Goal: Task Accomplishment & Management: Manage account settings

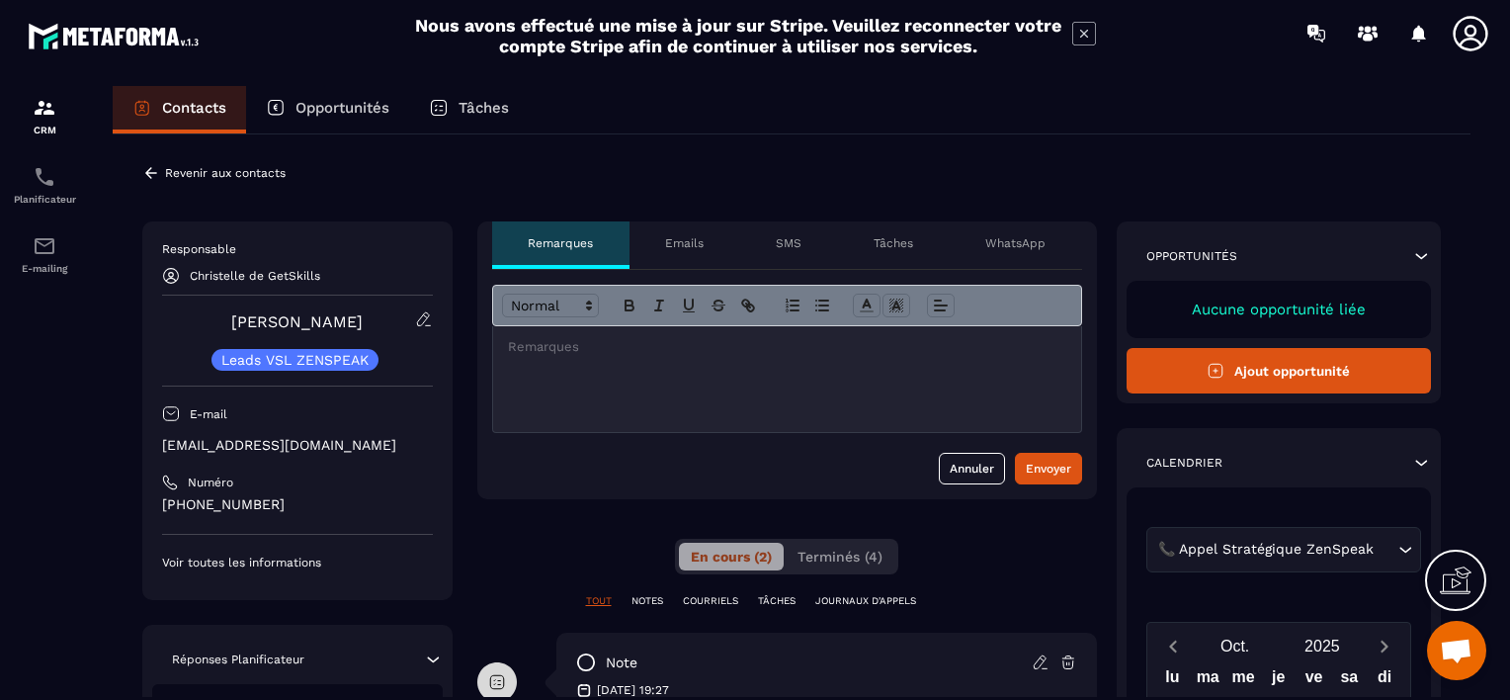
click at [156, 171] on icon at bounding box center [151, 173] width 18 height 18
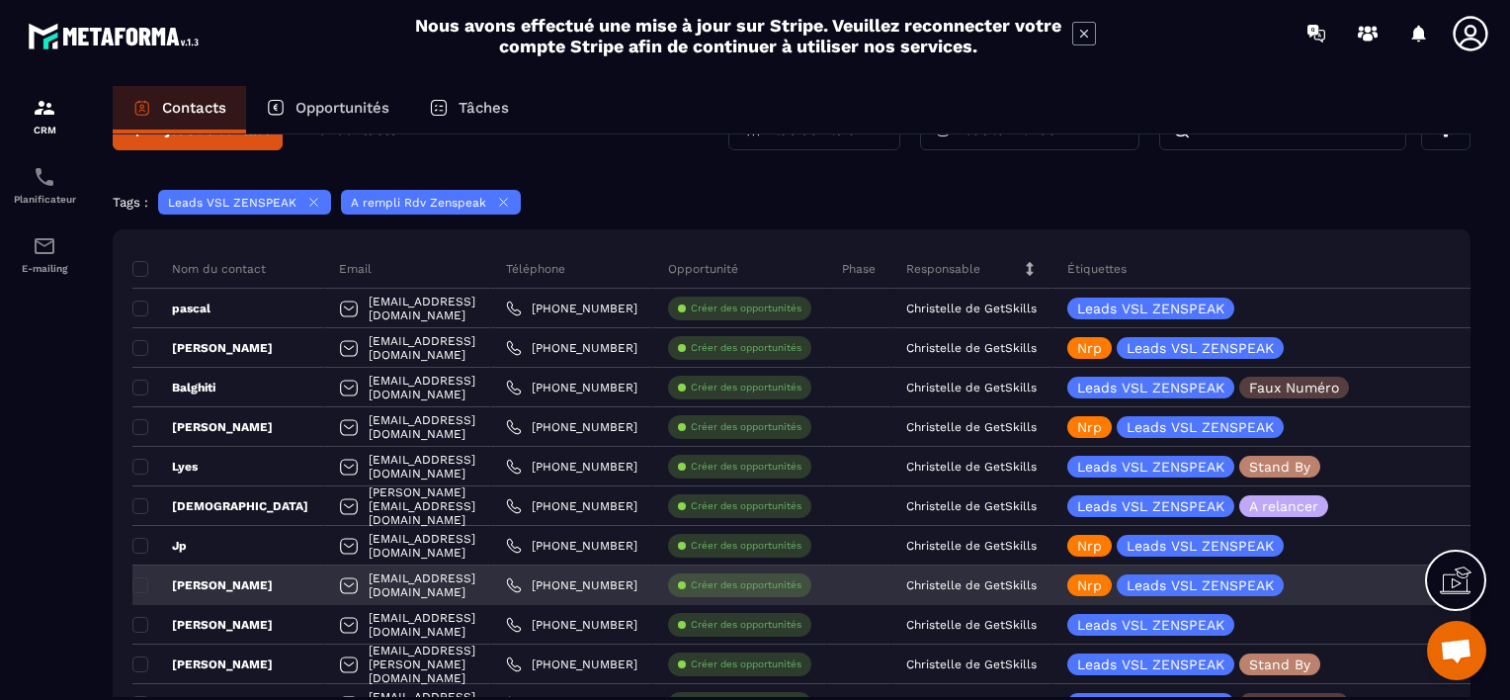
scroll to position [99, 0]
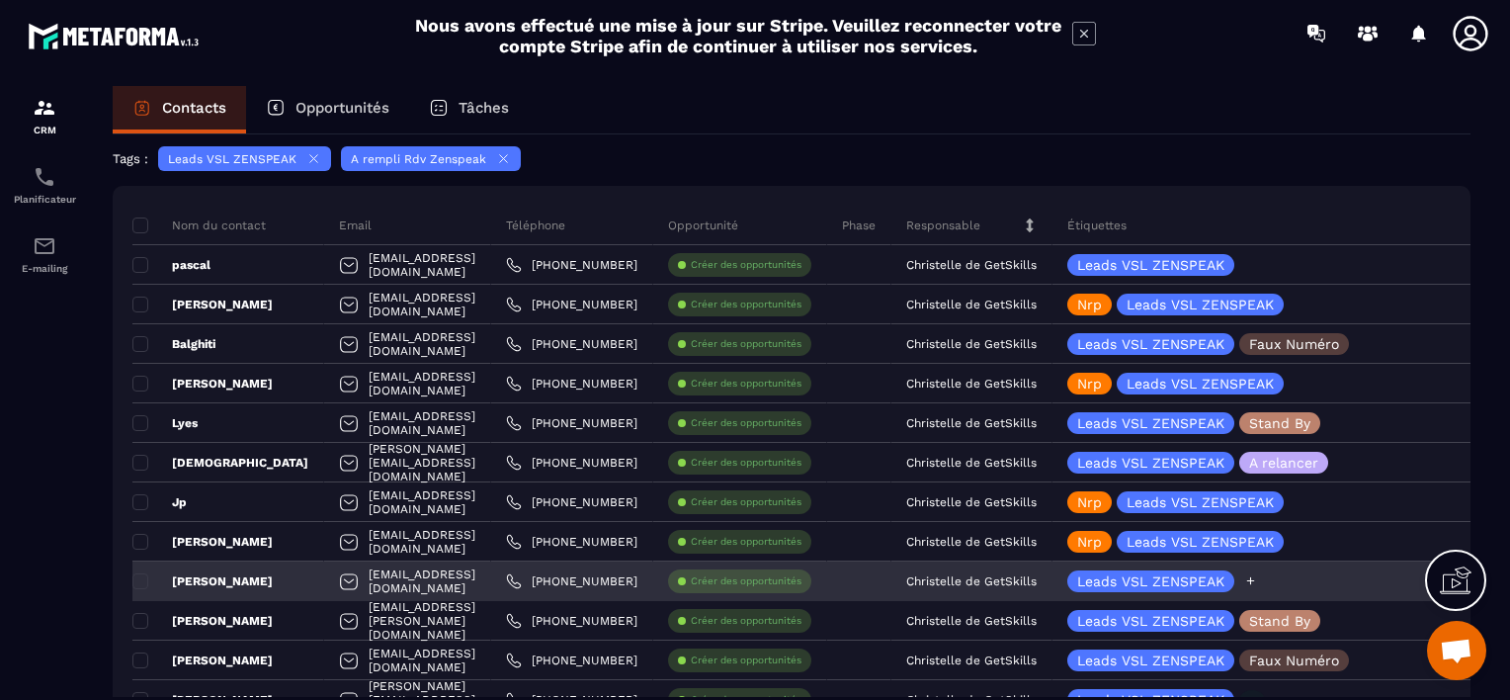
click at [1255, 580] on icon at bounding box center [1251, 581] width 8 height 8
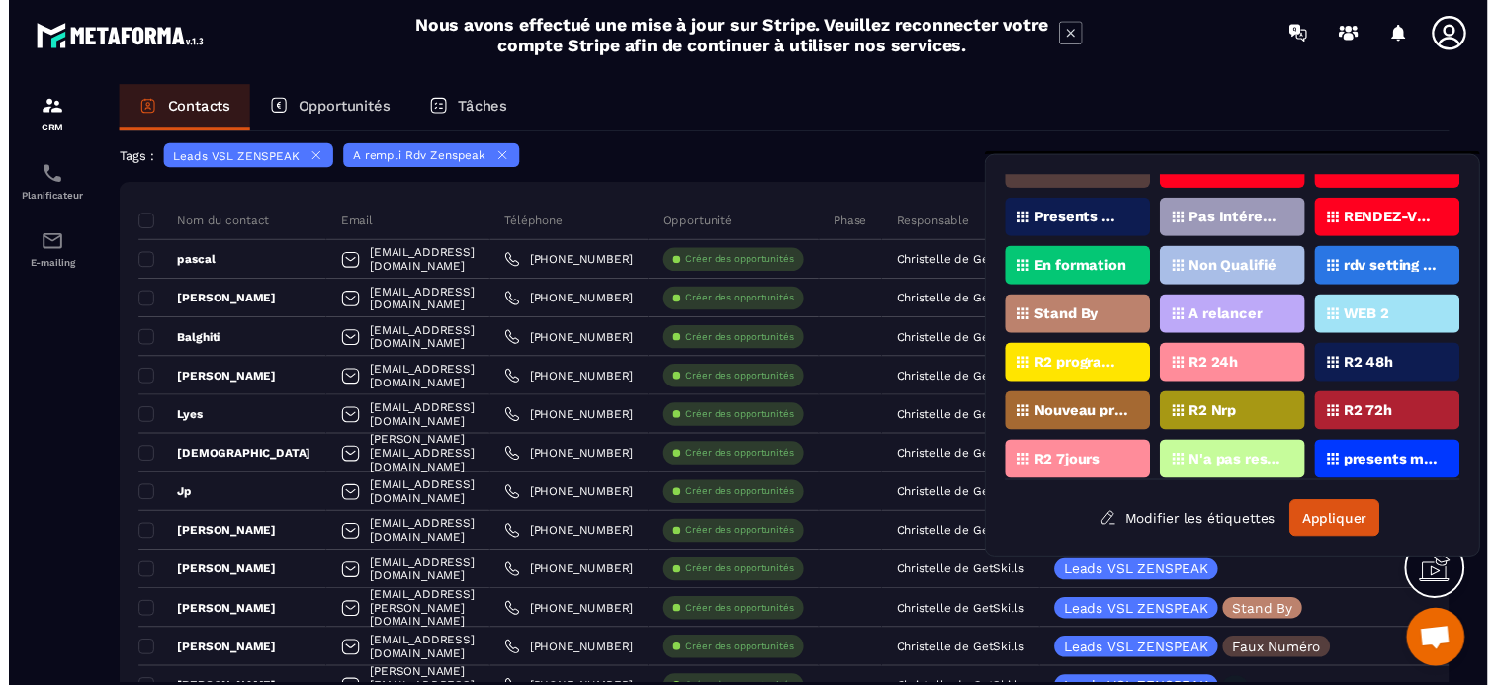
scroll to position [127, 0]
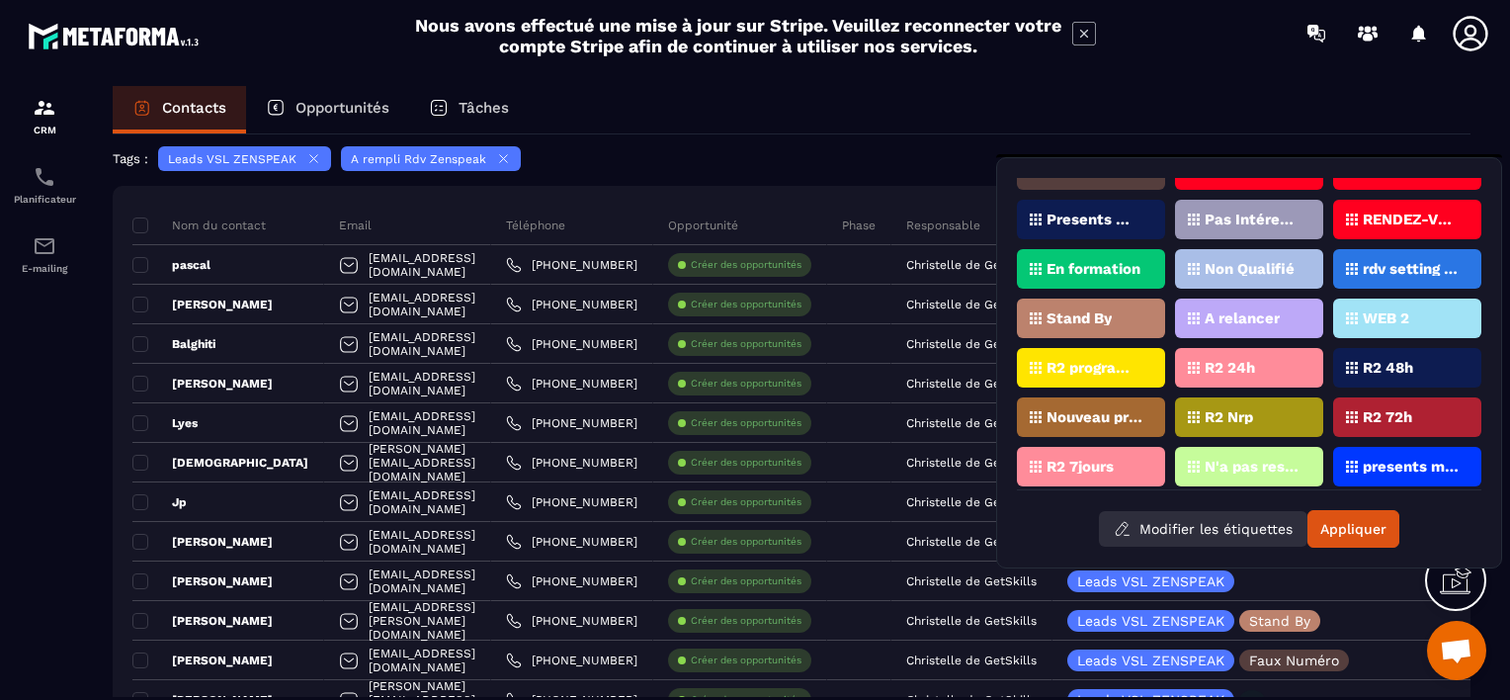
drag, startPoint x: 1252, startPoint y: 457, endPoint x: 1212, endPoint y: 527, distance: 81.0
click at [1212, 527] on button "Modifier les étiquettes" at bounding box center [1203, 529] width 209 height 36
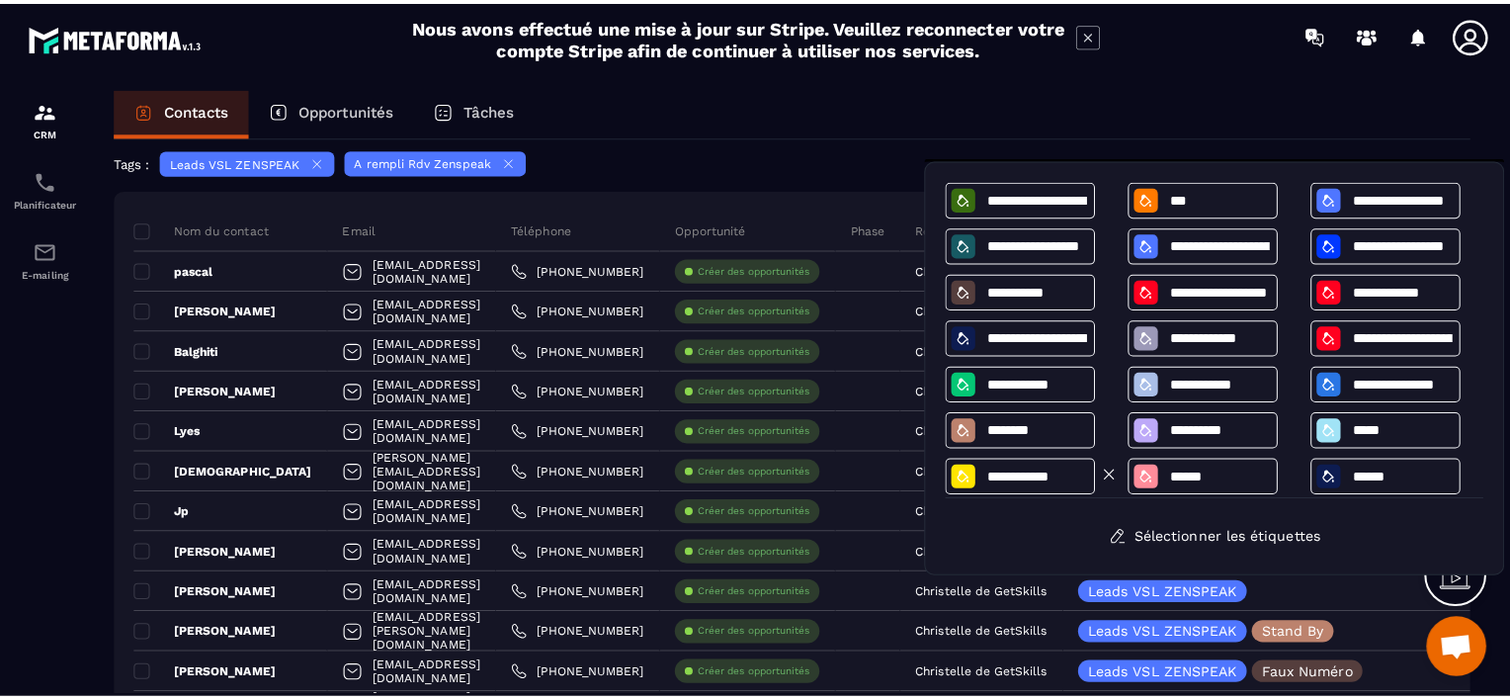
scroll to position [0, 0]
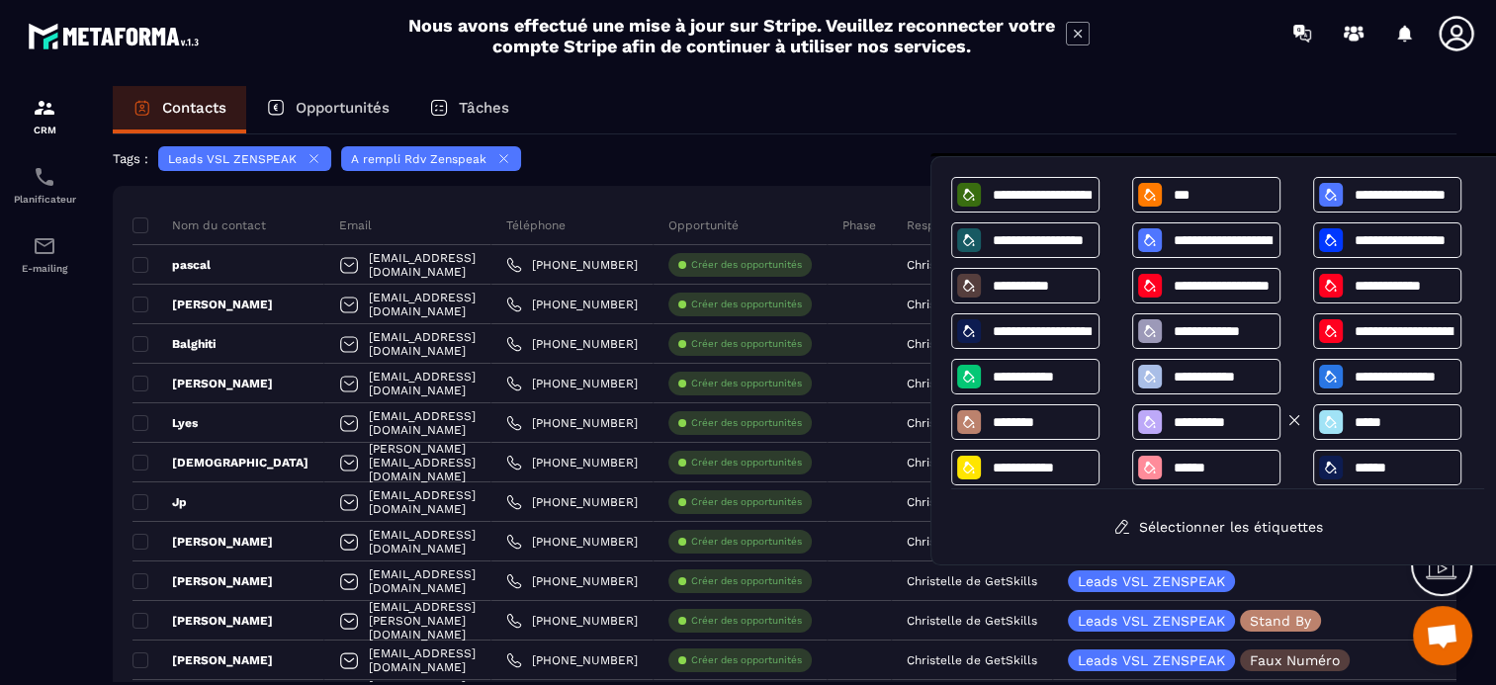
click at [1150, 422] on icon at bounding box center [1150, 422] width 16 height 16
click at [1202, 423] on input "**********" at bounding box center [1222, 422] width 103 height 17
click at [1168, 523] on button "Sélectionner les étiquettes" at bounding box center [1217, 527] width 239 height 36
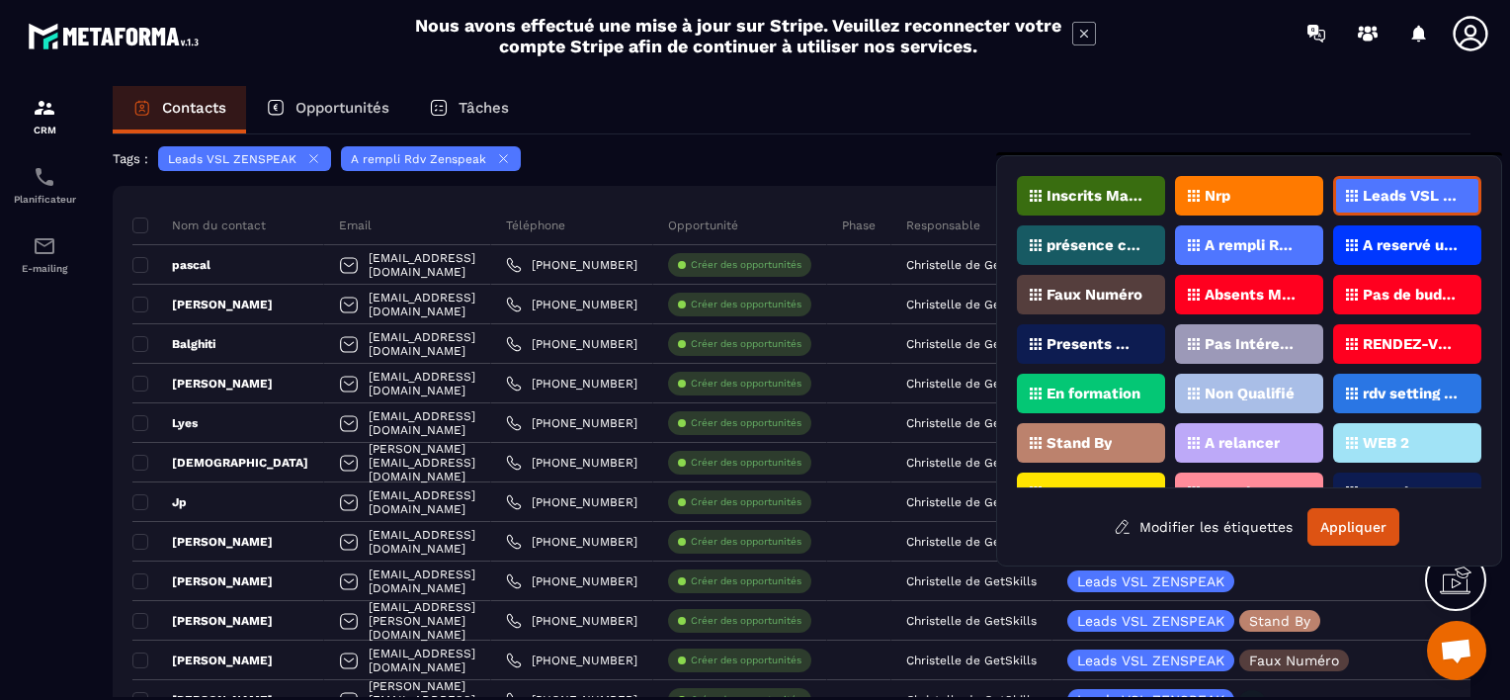
click at [1223, 436] on p "A relancer" at bounding box center [1242, 443] width 75 height 14
click at [1341, 521] on button "Appliquer" at bounding box center [1354, 527] width 92 height 38
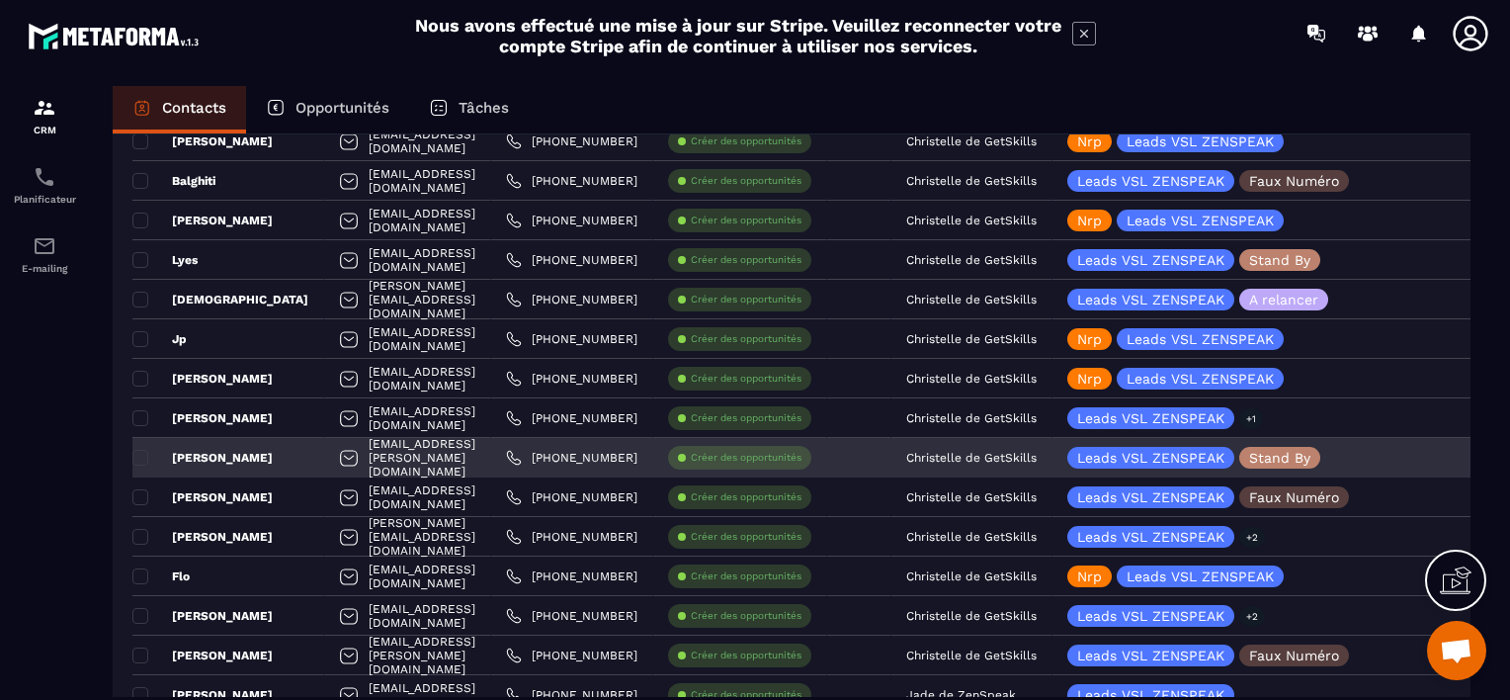
scroll to position [297, 0]
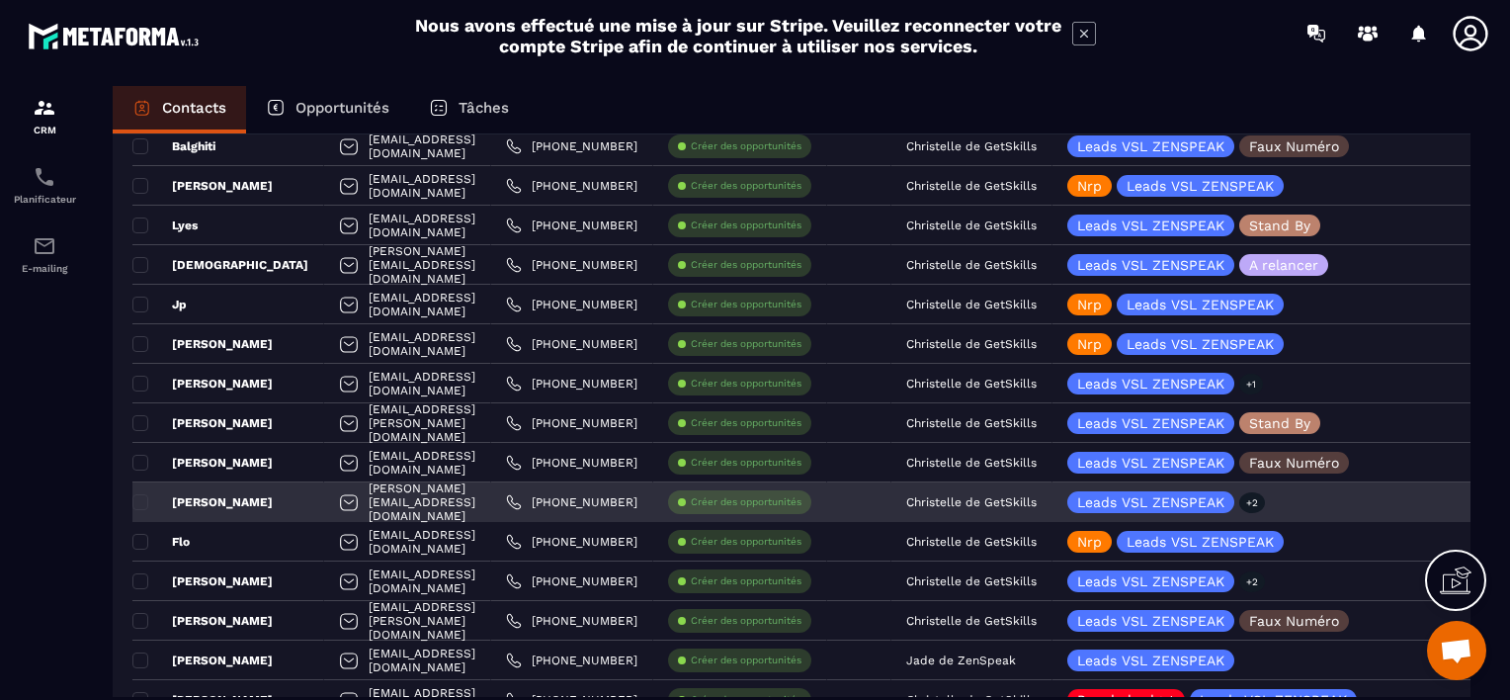
click at [229, 498] on div "[PERSON_NAME]" at bounding box center [228, 502] width 192 height 40
